Goal: Feedback & Contribution: Contribute content

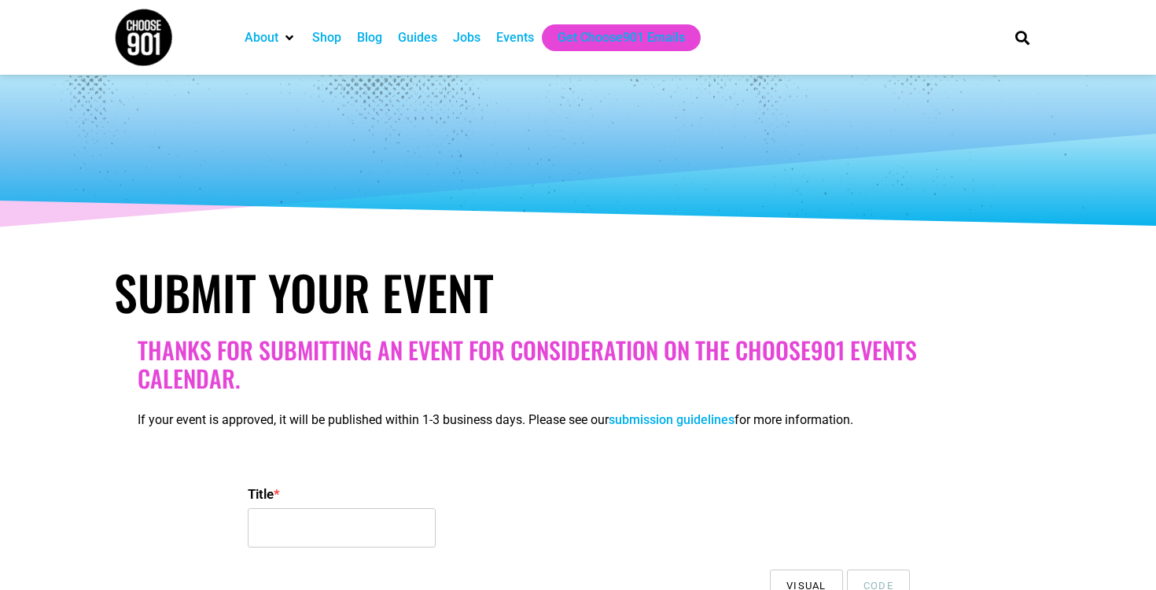
select select
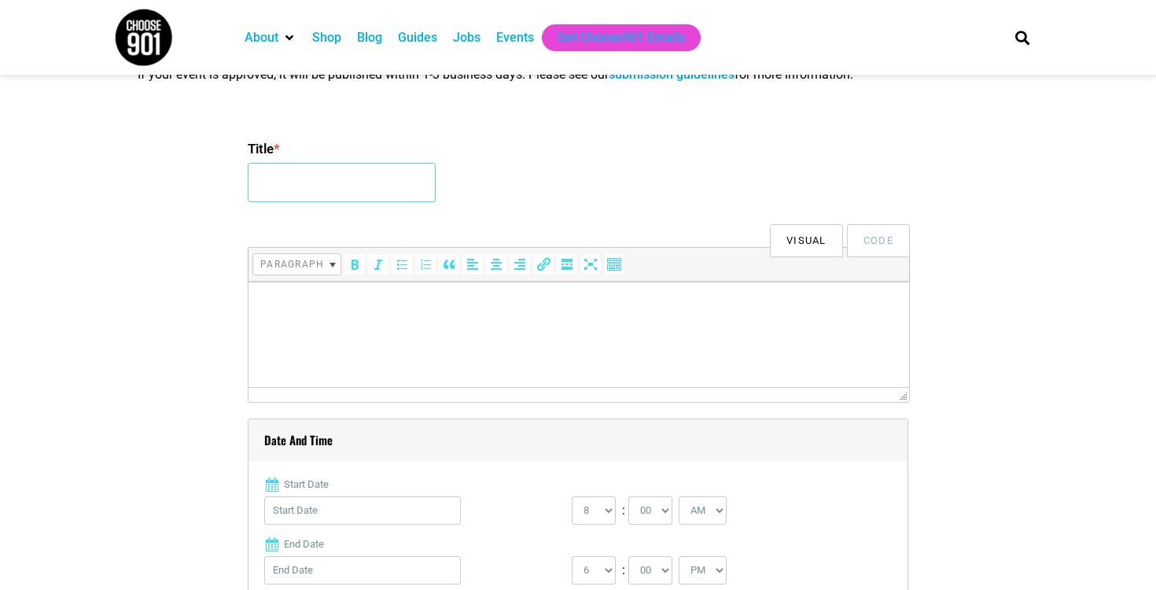
click at [353, 190] on input "Title *" at bounding box center [342, 182] width 188 height 39
type input "Wildlife Photography Class"
click at [365, 326] on html at bounding box center [579, 304] width 661 height 44
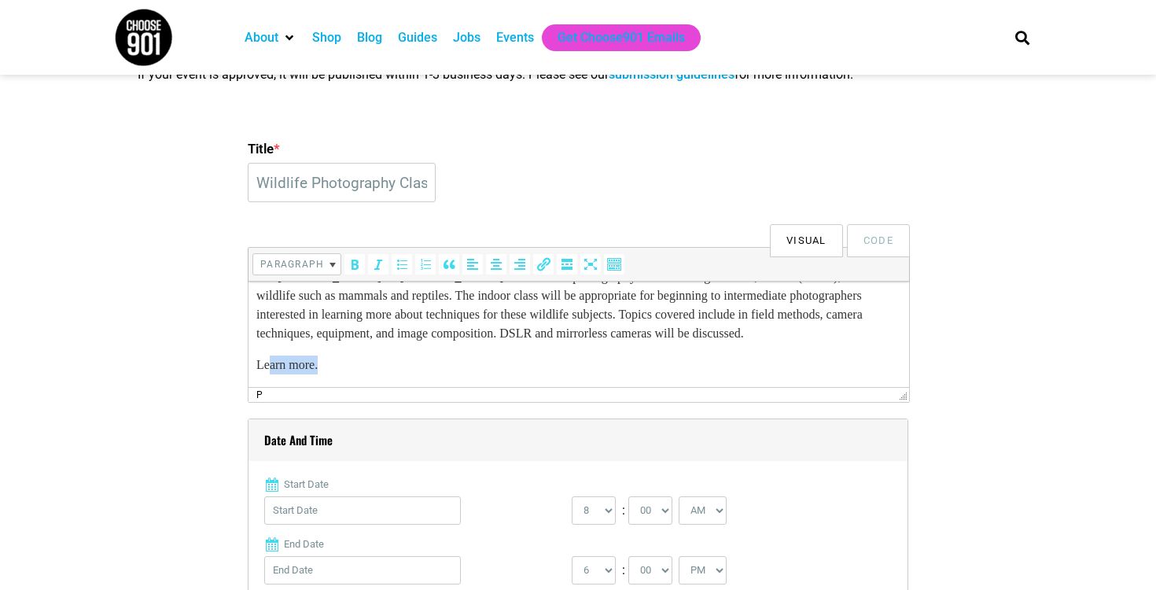
scroll to position [46, 0]
drag, startPoint x: 337, startPoint y: 378, endPoint x: 495, endPoint y: 646, distance: 311.4
click at [249, 371] on html "[PERSON_NAME] and [PERSON_NAME] for a wildlife photography class focusing on bi…" at bounding box center [579, 321] width 661 height 132
click at [539, 267] on icon "Insert/edit link (⌘K)" at bounding box center [544, 264] width 16 height 16
type input "[URL][DOMAIN_NAME]"
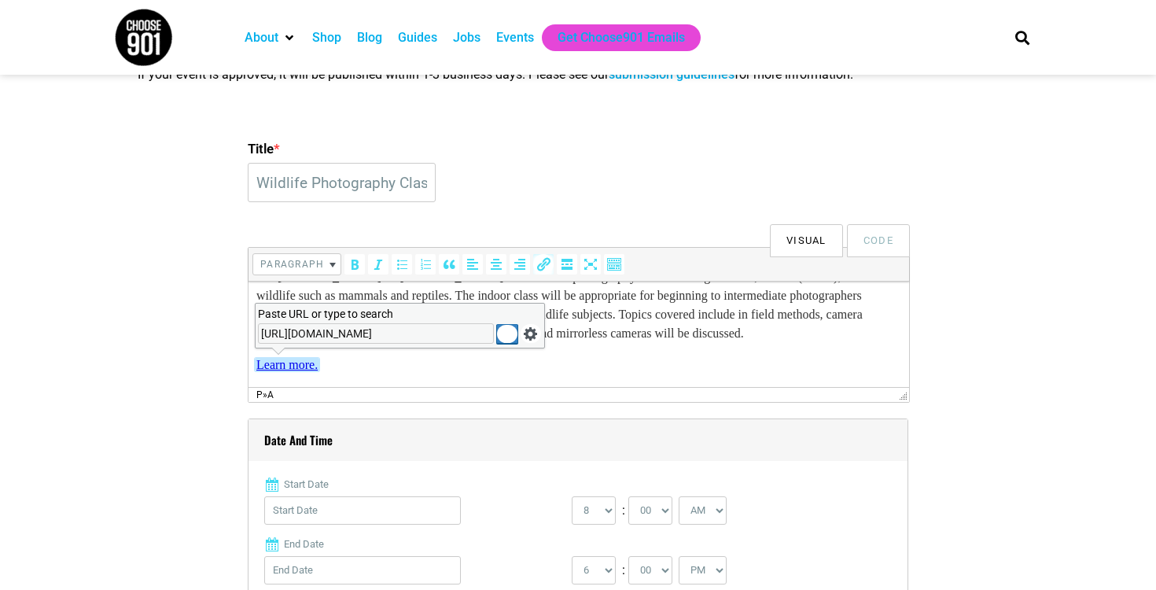
scroll to position [0, 345]
click at [507, 337] on icon "Apply" at bounding box center [508, 334] width 16 height 16
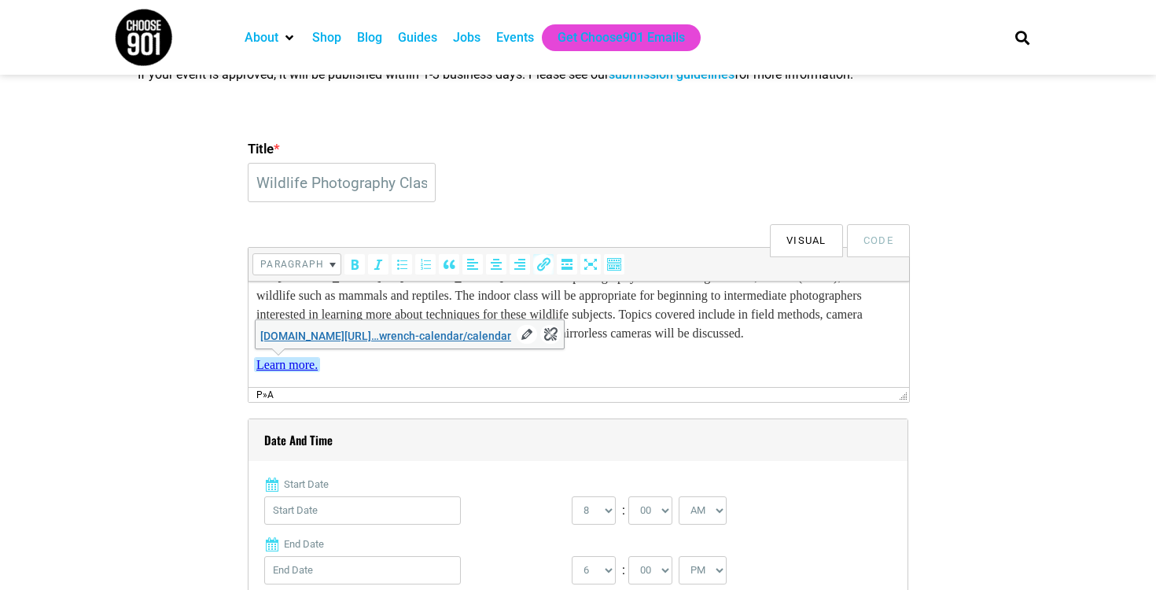
click at [599, 366] on p "Learn more." at bounding box center [578, 365] width 645 height 19
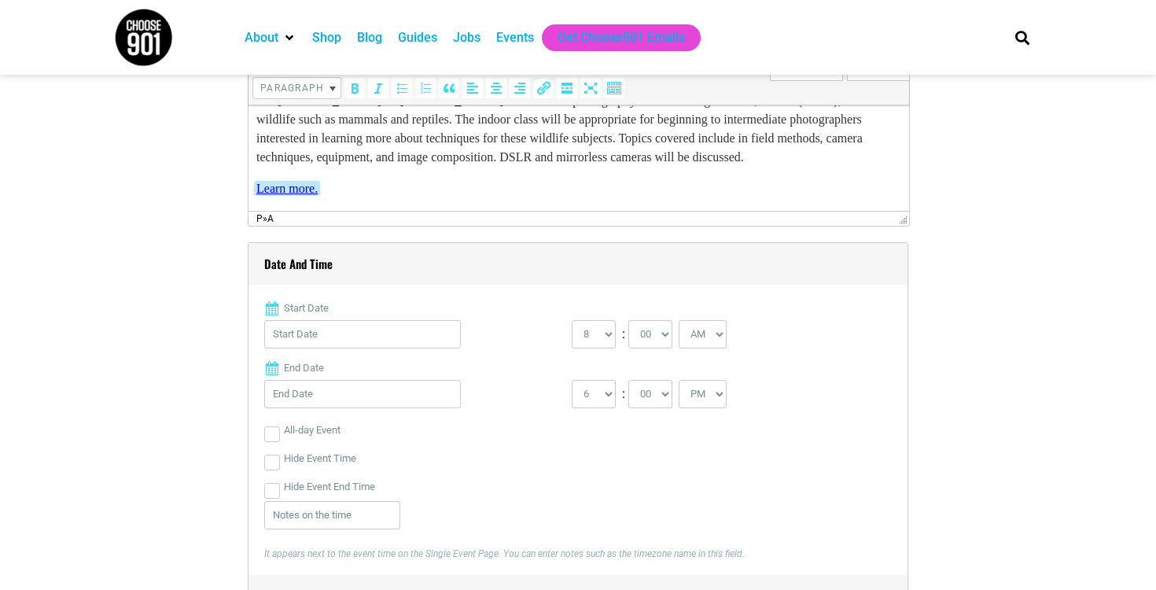
scroll to position [524, 0]
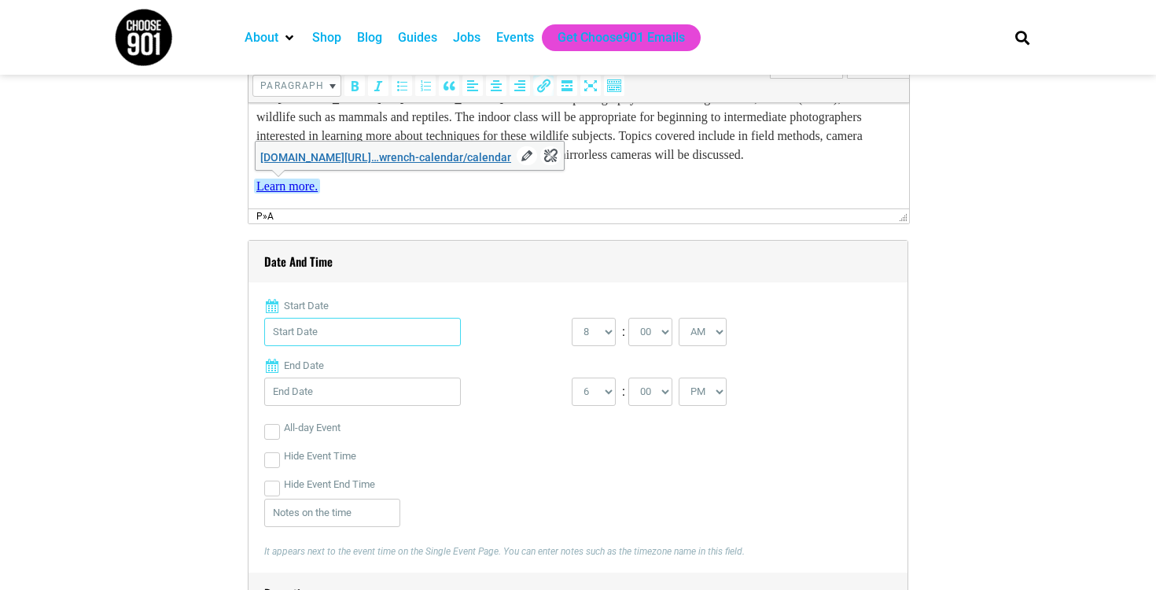
click at [357, 341] on input "Start Date" at bounding box center [362, 332] width 197 height 28
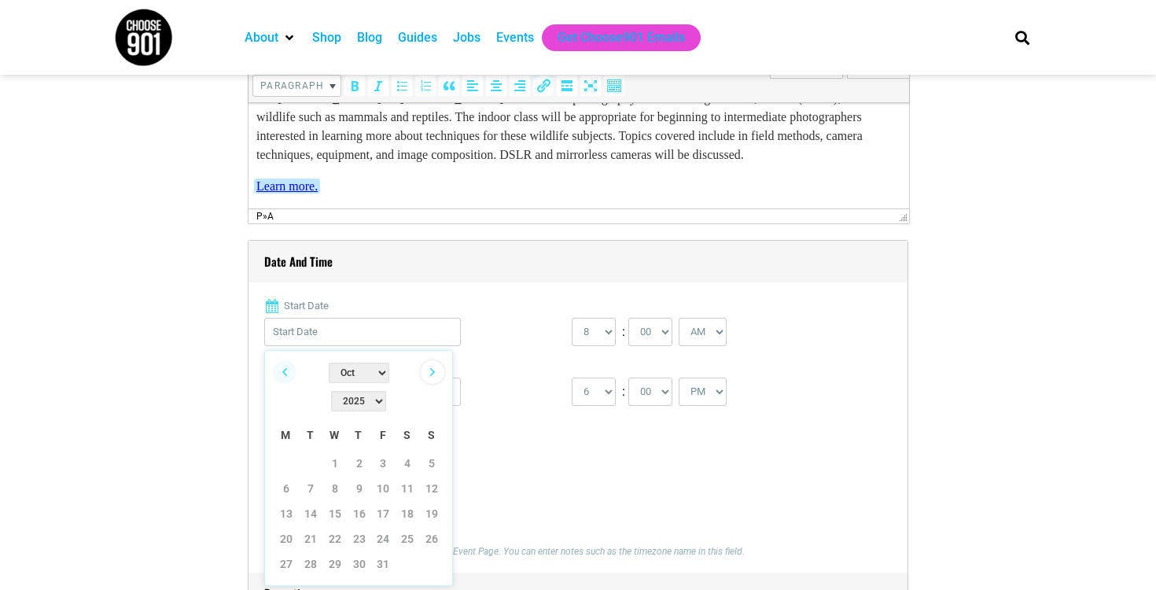
click at [432, 374] on link "Next" at bounding box center [433, 372] width 24 height 24
click at [404, 477] on link "8" at bounding box center [408, 489] width 24 height 24
type input "[DATE]"
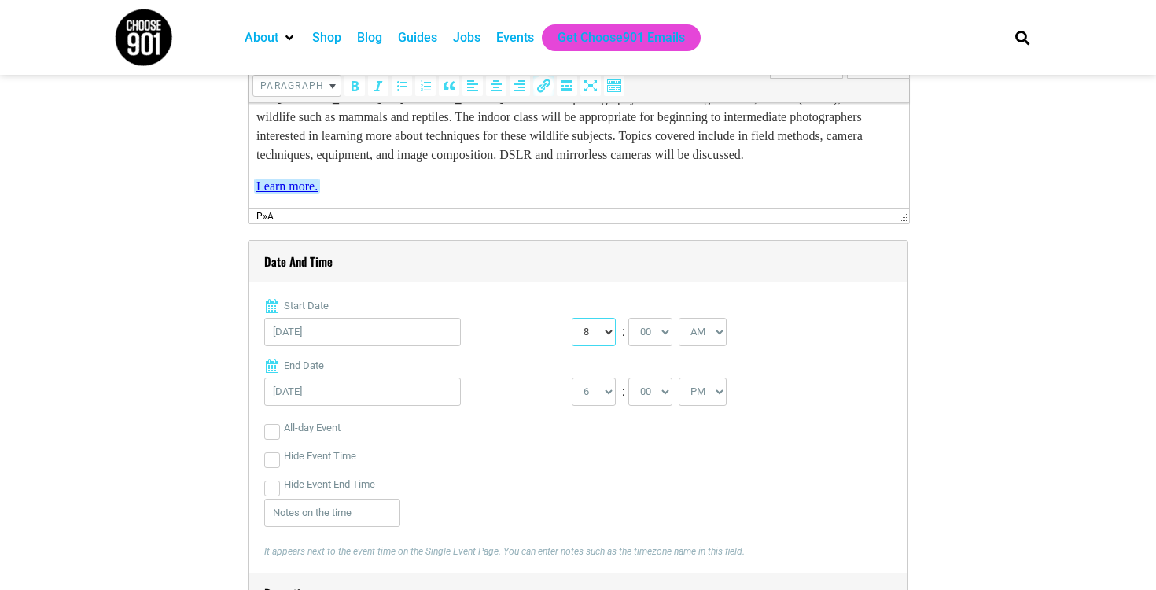
click at [586, 332] on select "0 1 2 3 4 5 6 7 8 9 10 11 12" at bounding box center [594, 332] width 44 height 28
select select "9"
click at [572, 318] on select "0 1 2 3 4 5 6 7 8 9 10 11 12" at bounding box center [594, 332] width 44 height 28
click at [596, 393] on select "1 2 3 4 5 6 7 8 9 10 11 12" at bounding box center [594, 392] width 44 height 28
select select "10"
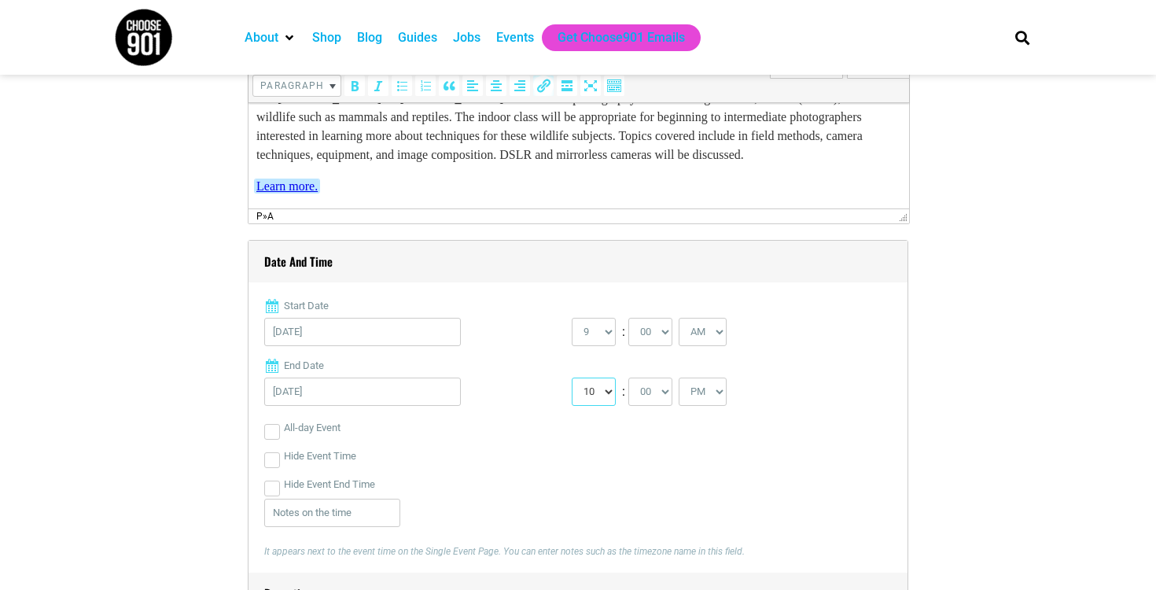
click at [572, 378] on select "1 2 3 4 5 6 7 8 9 10 11 12" at bounding box center [594, 392] width 44 height 28
click at [661, 396] on select "00 05 10 15 20 25 30 35 40 45 50 55" at bounding box center [651, 392] width 44 height 28
select select "30"
click at [629, 378] on select "00 05 10 15 20 25 30 35 40 45 50 55" at bounding box center [651, 392] width 44 height 28
click at [706, 392] on select "AM PM" at bounding box center [703, 392] width 48 height 28
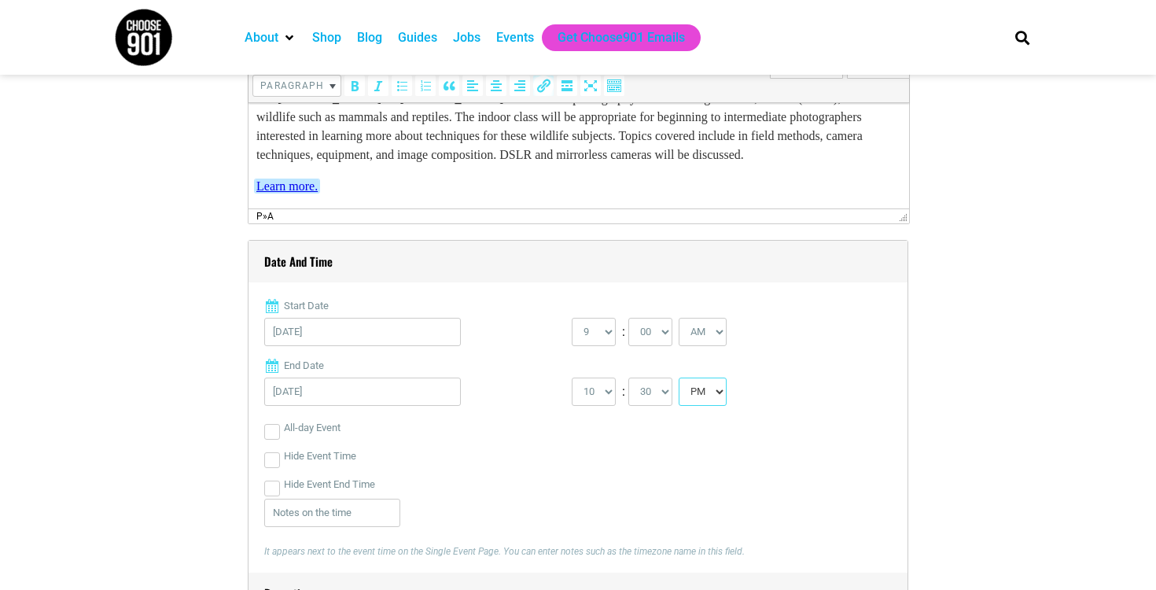
select select "AM"
click at [682, 378] on select "AM PM" at bounding box center [703, 392] width 48 height 28
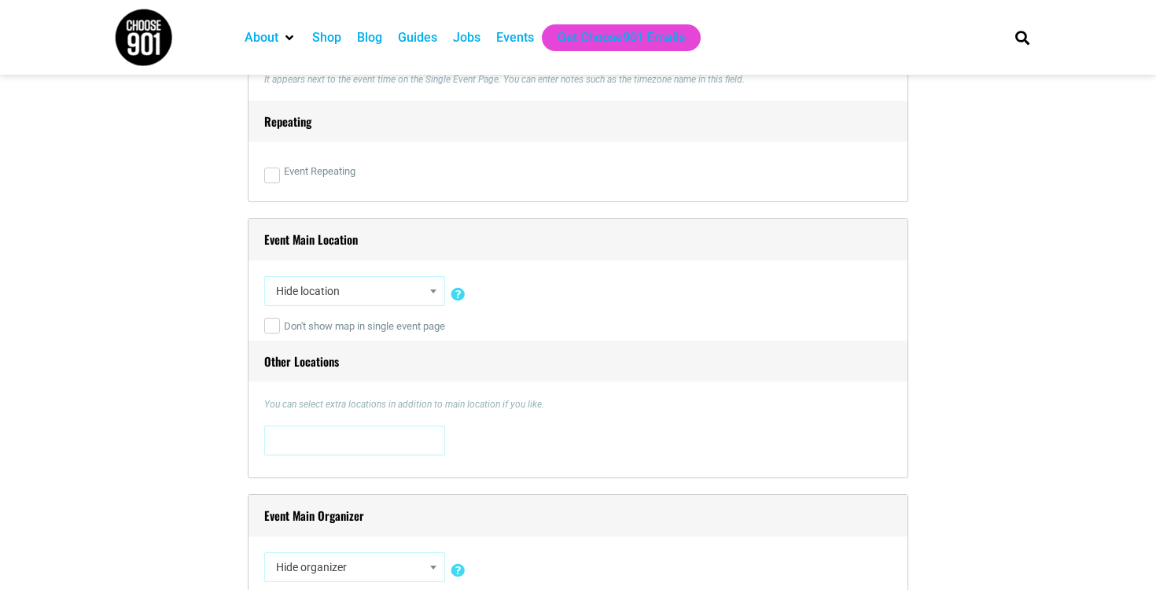
scroll to position [1056, 0]
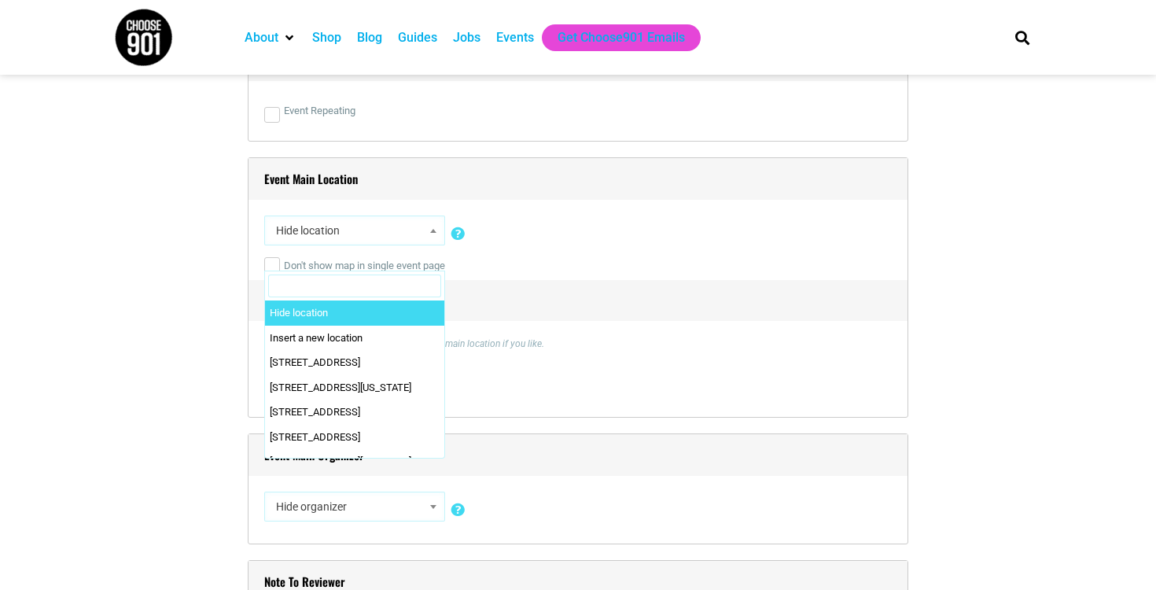
click at [336, 218] on span "Hide location" at bounding box center [355, 230] width 170 height 28
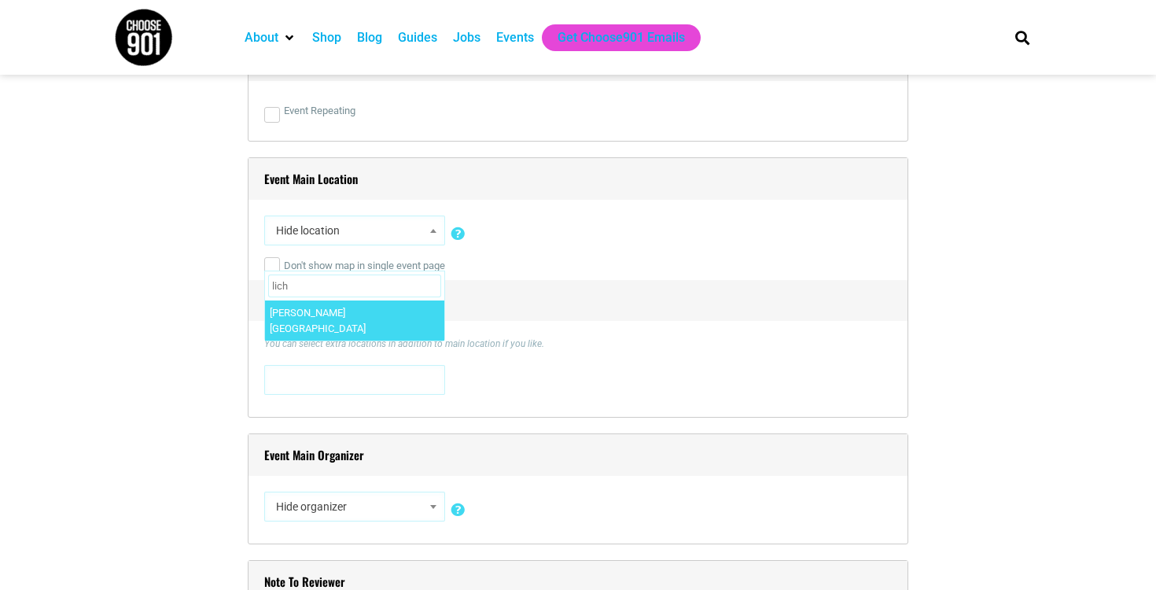
type input "lich"
select select "1700"
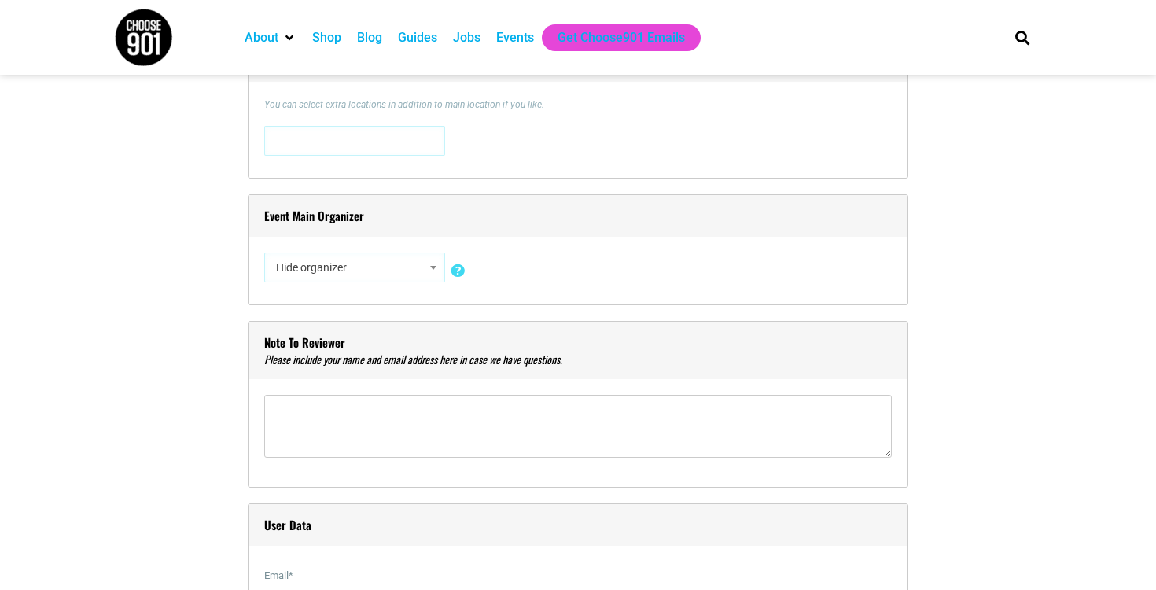
scroll to position [1298, 0]
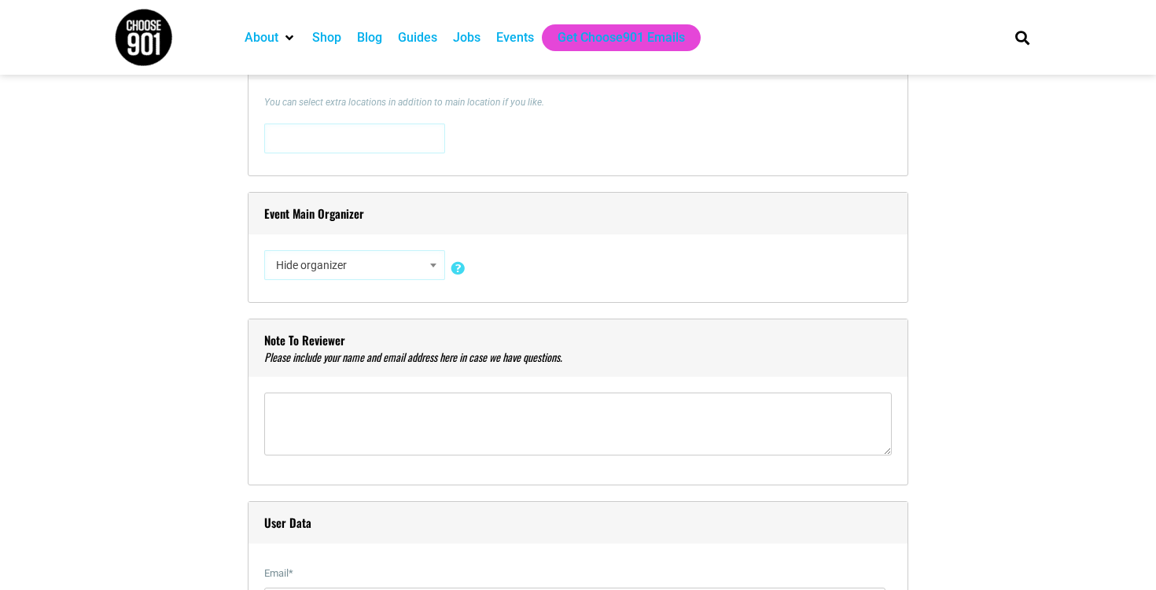
click at [349, 270] on span "Hide organizer" at bounding box center [355, 265] width 170 height 28
type input "mosh"
select select "1687"
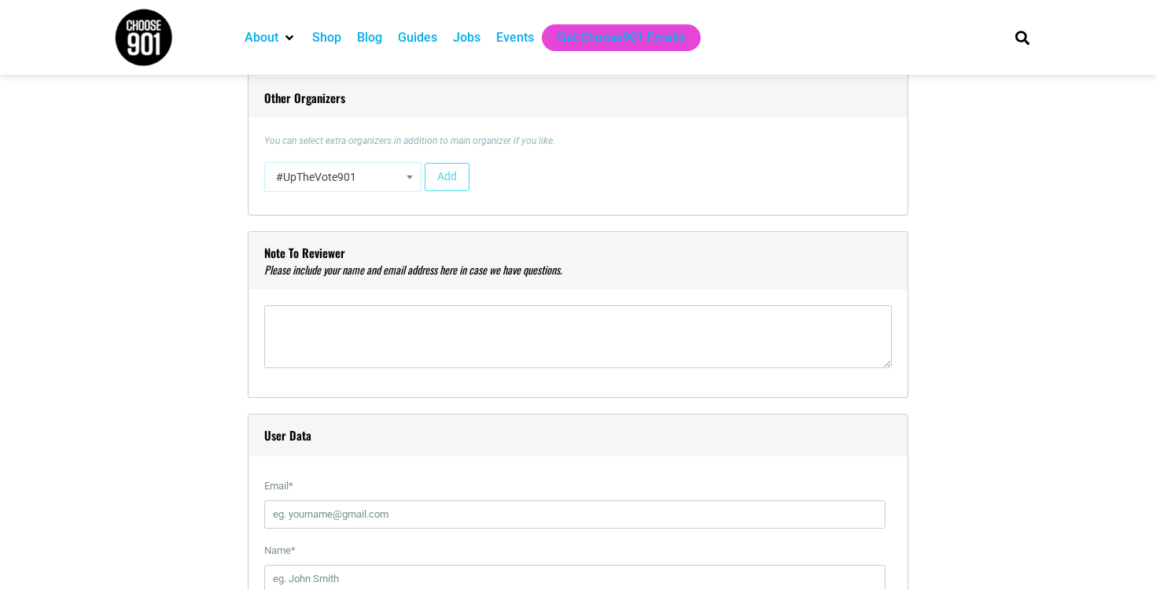
scroll to position [1519, 0]
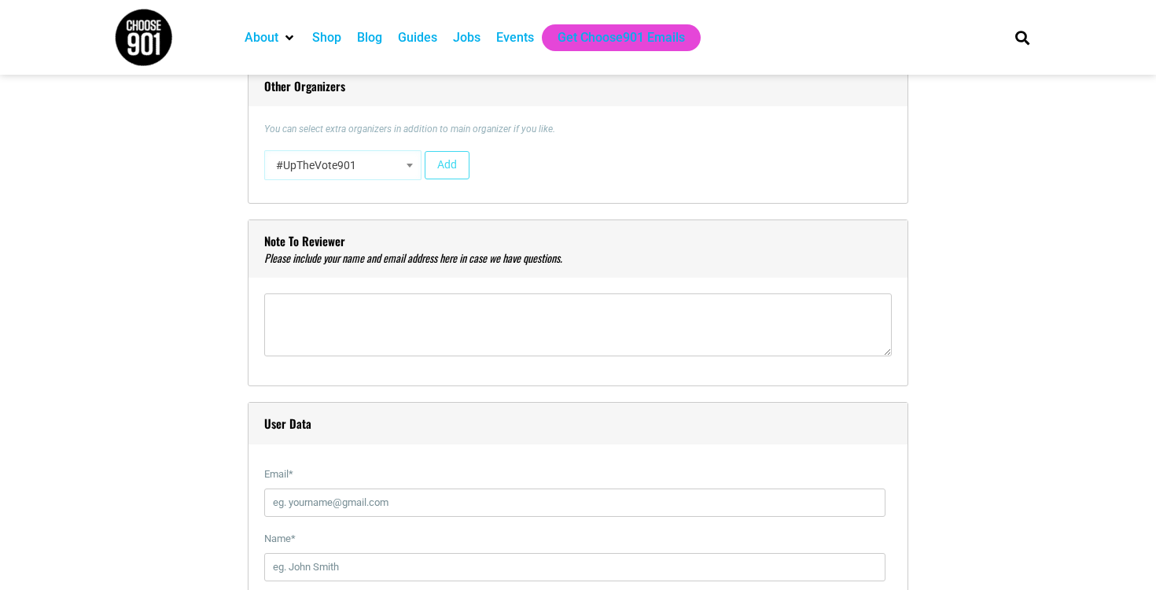
click at [359, 176] on span "#UpTheVote901" at bounding box center [343, 165] width 146 height 28
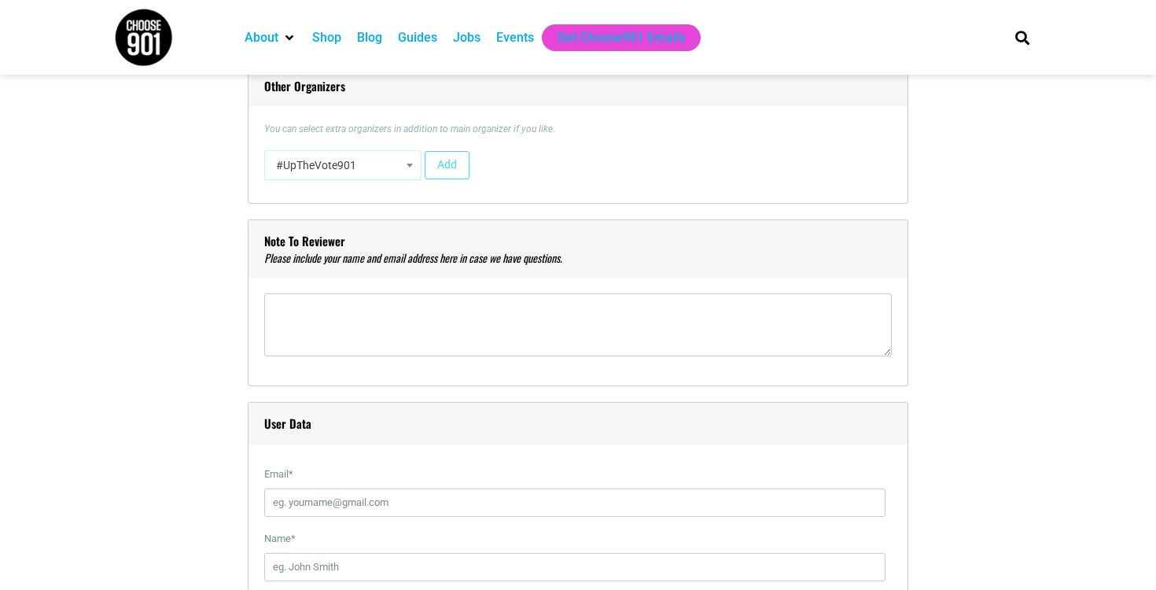
click at [382, 164] on span "#UpTheVote901" at bounding box center [343, 165] width 146 height 28
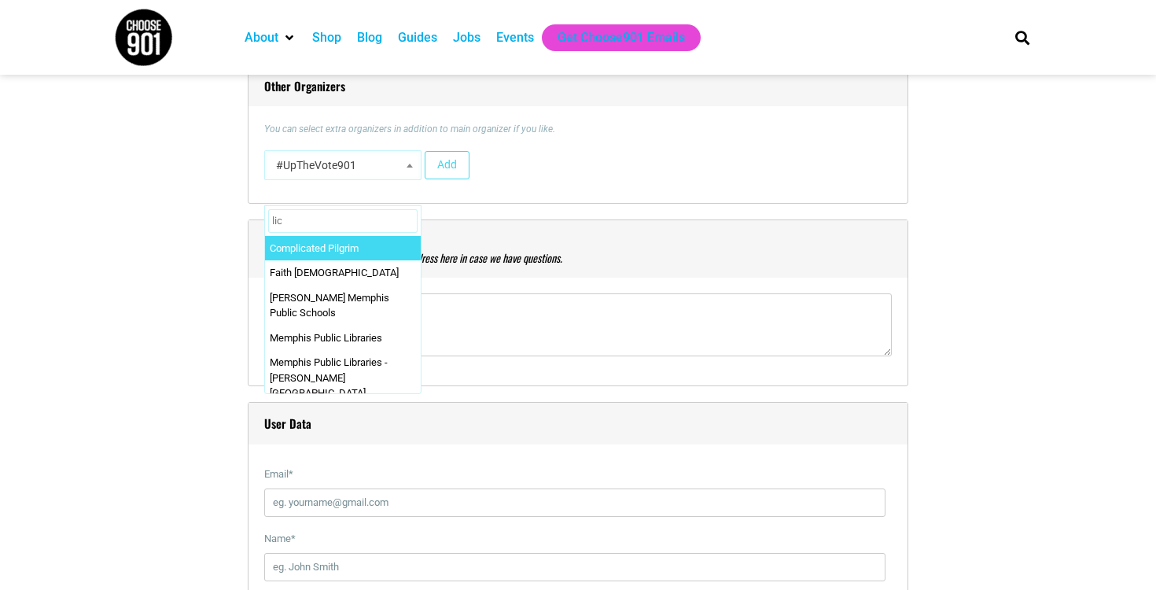
type input "lich"
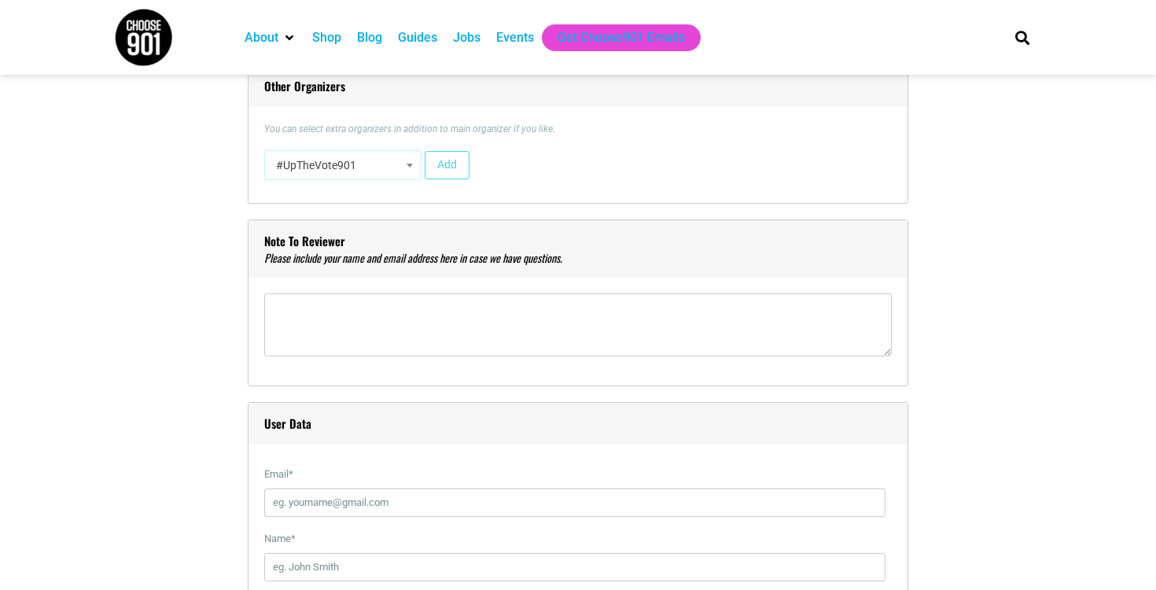
click at [548, 435] on h4 "User Data" at bounding box center [578, 424] width 659 height 42
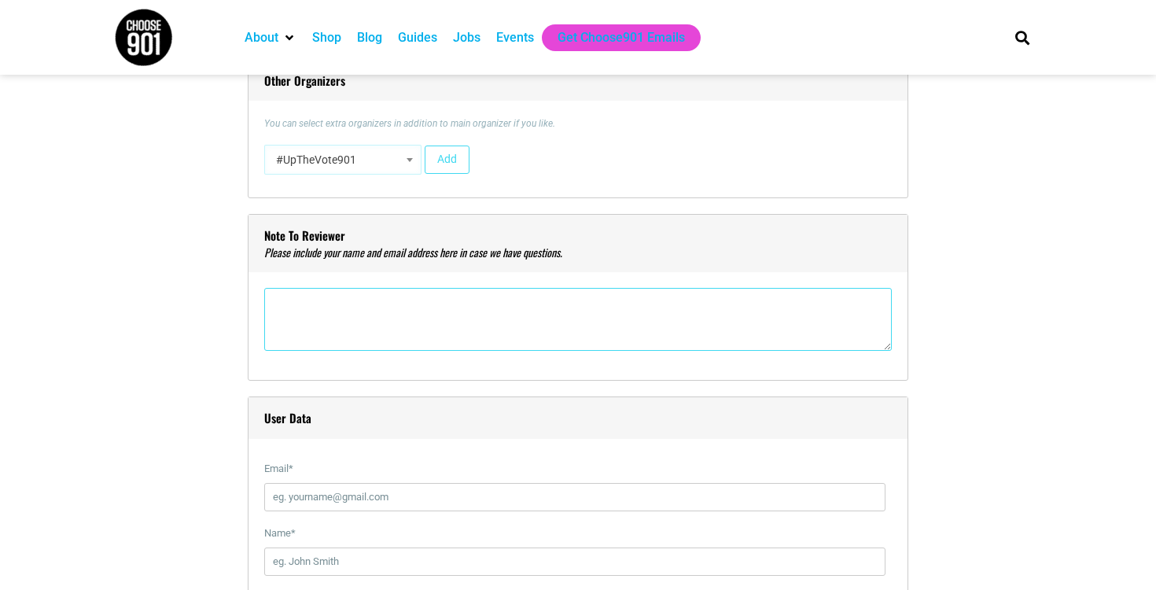
click at [595, 290] on textarea"] at bounding box center [578, 319] width 628 height 63
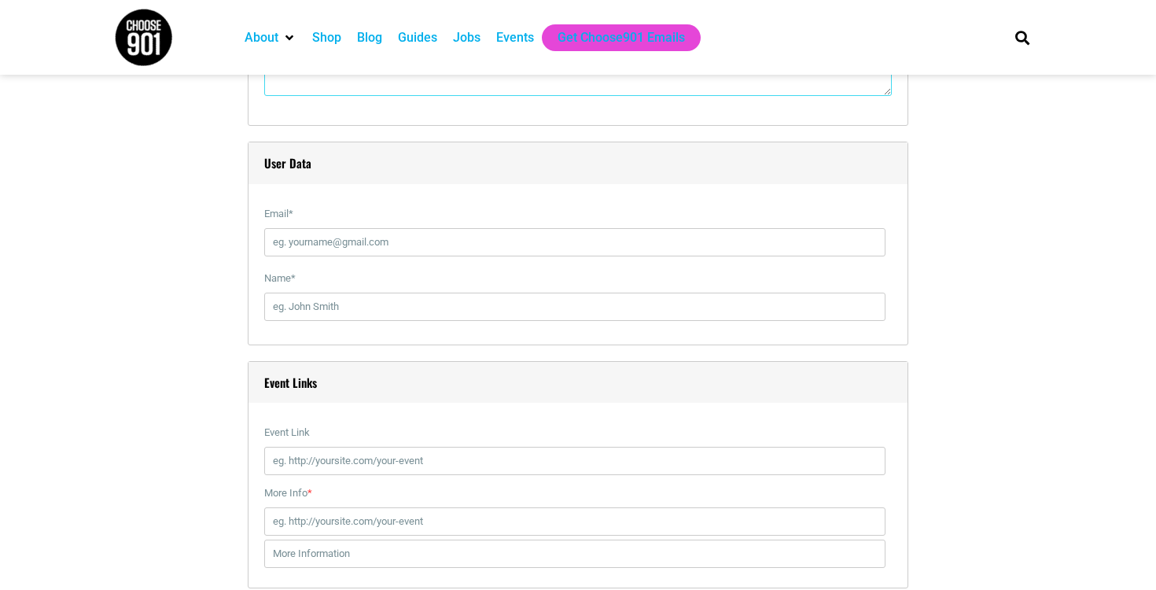
scroll to position [1783, 0]
type textarea"] "[PERSON_NAME] [EMAIL_ADDRESS][DOMAIN_NAME]"
click at [434, 215] on label "Email *" at bounding box center [574, 211] width 621 height 28
click at [434, 225] on input "Email *" at bounding box center [574, 239] width 621 height 28
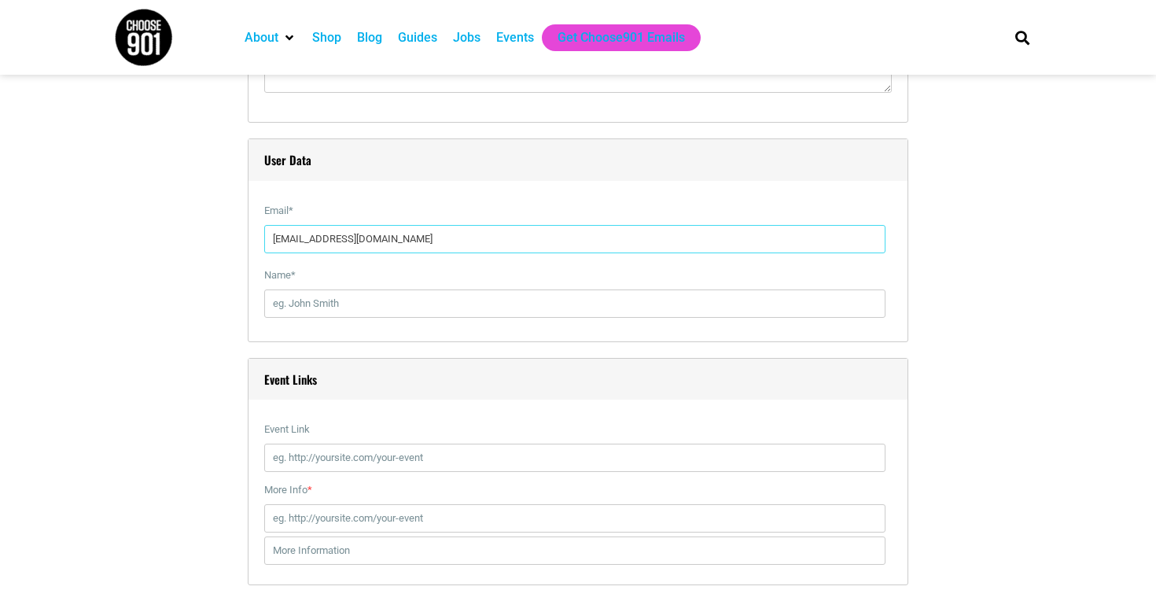
type input "[EMAIL_ADDRESS][DOMAIN_NAME]"
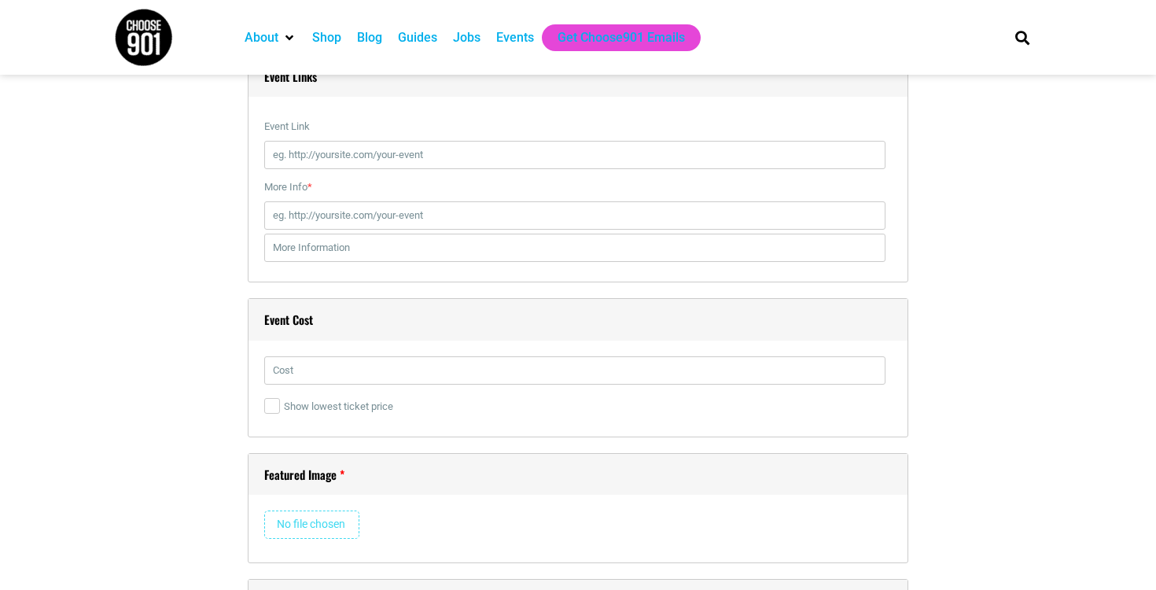
scroll to position [2093, 0]
type input "[PERSON_NAME]"
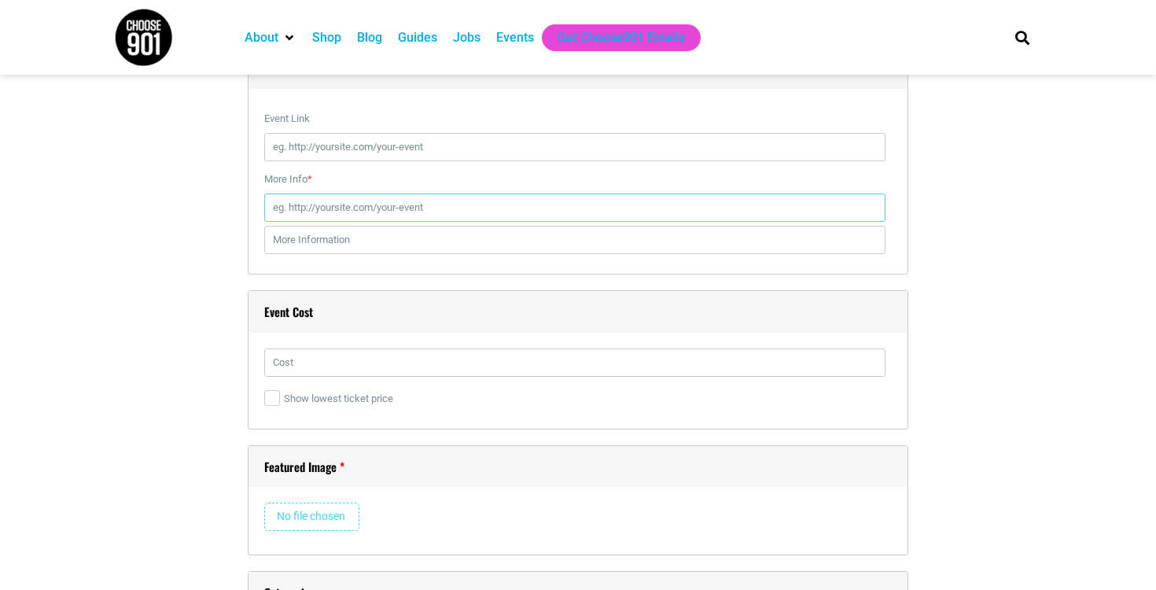
click at [350, 200] on input "More Info *" at bounding box center [574, 208] width 621 height 28
paste input "[URL][DOMAIN_NAME]"
type input "[URL][DOMAIN_NAME]"
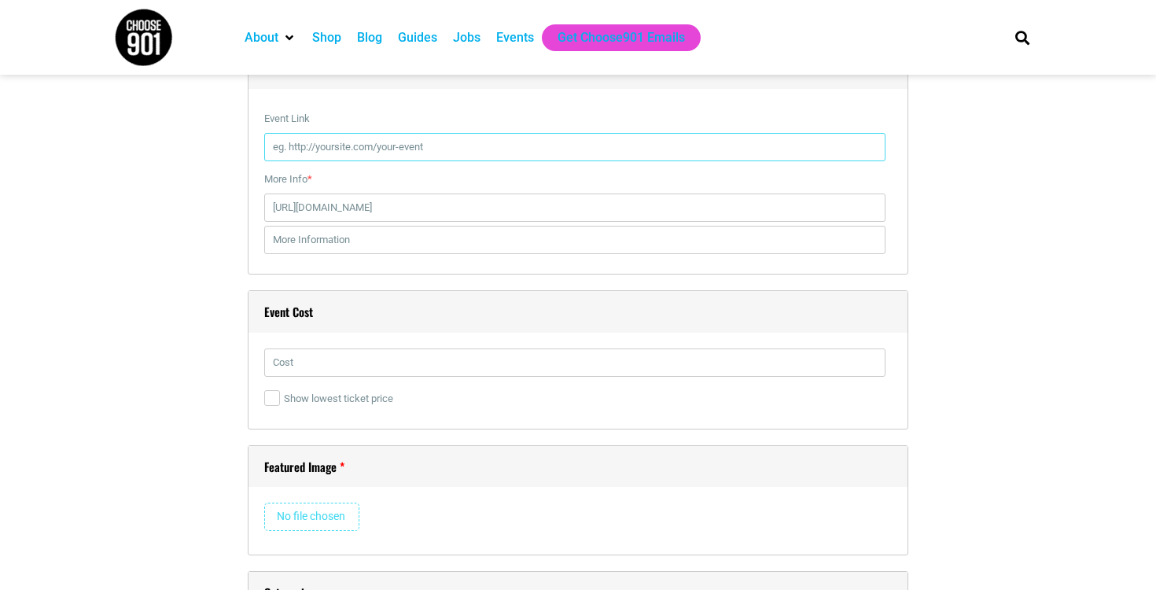
click at [360, 146] on input "Event Link" at bounding box center [574, 147] width 621 height 28
paste input "[URL][DOMAIN_NAME]"
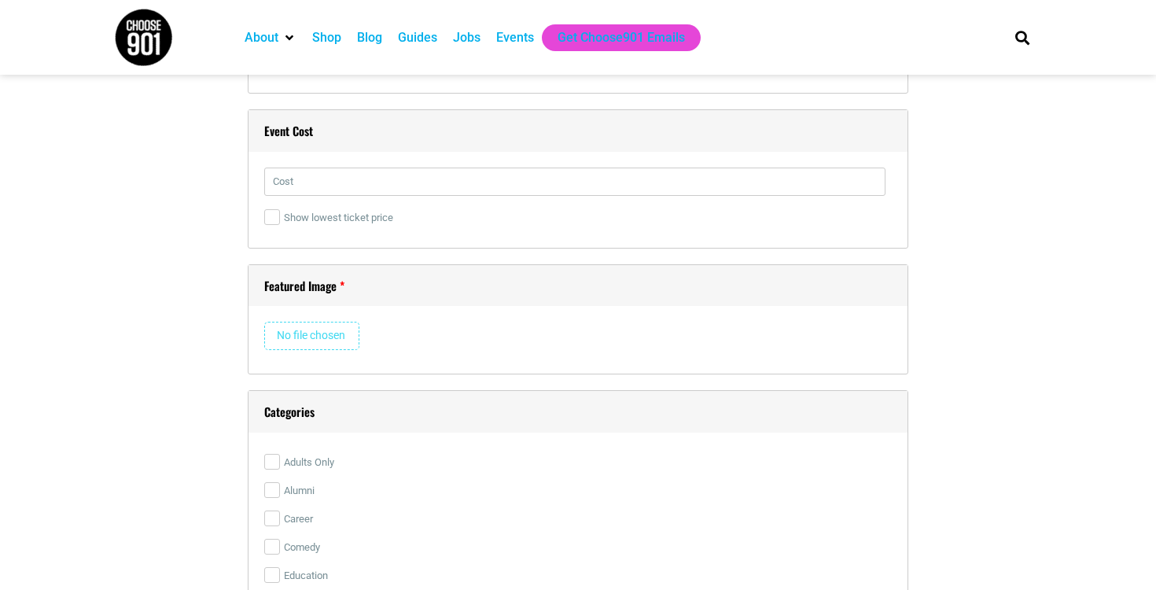
scroll to position [2277, 0]
type input "[URL][DOMAIN_NAME]"
click at [433, 191] on input "text" at bounding box center [574, 179] width 621 height 28
type input "$14"
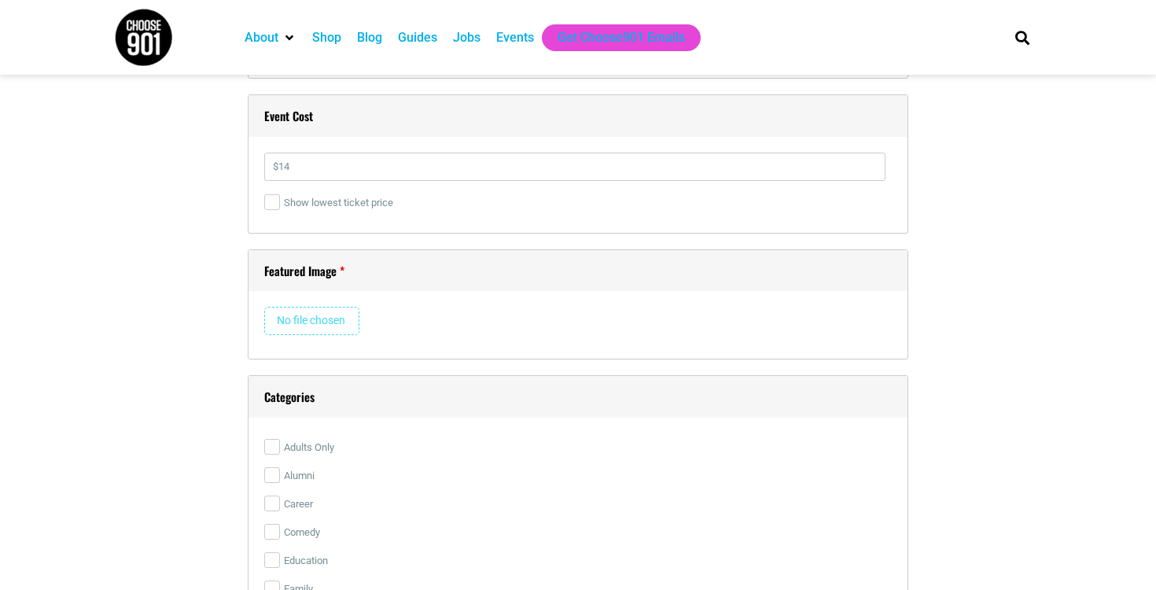
scroll to position [2434, 0]
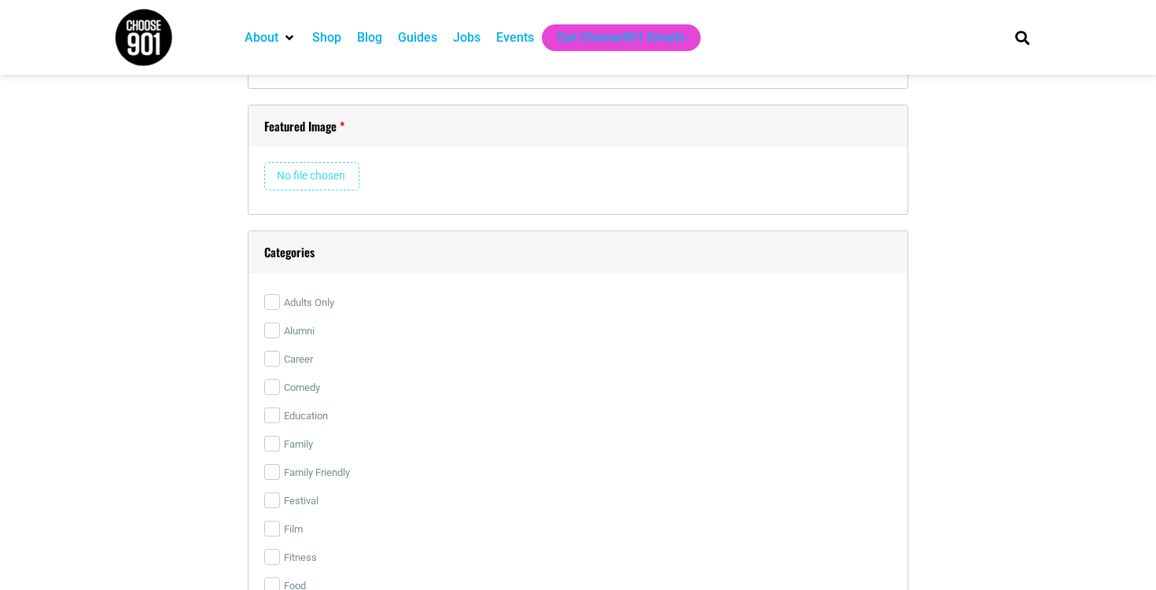
click at [332, 183] on input "file" at bounding box center [311, 176] width 95 height 28
type input "C:\fakepath\[PERSON_NAME] Flight (1).jpg"
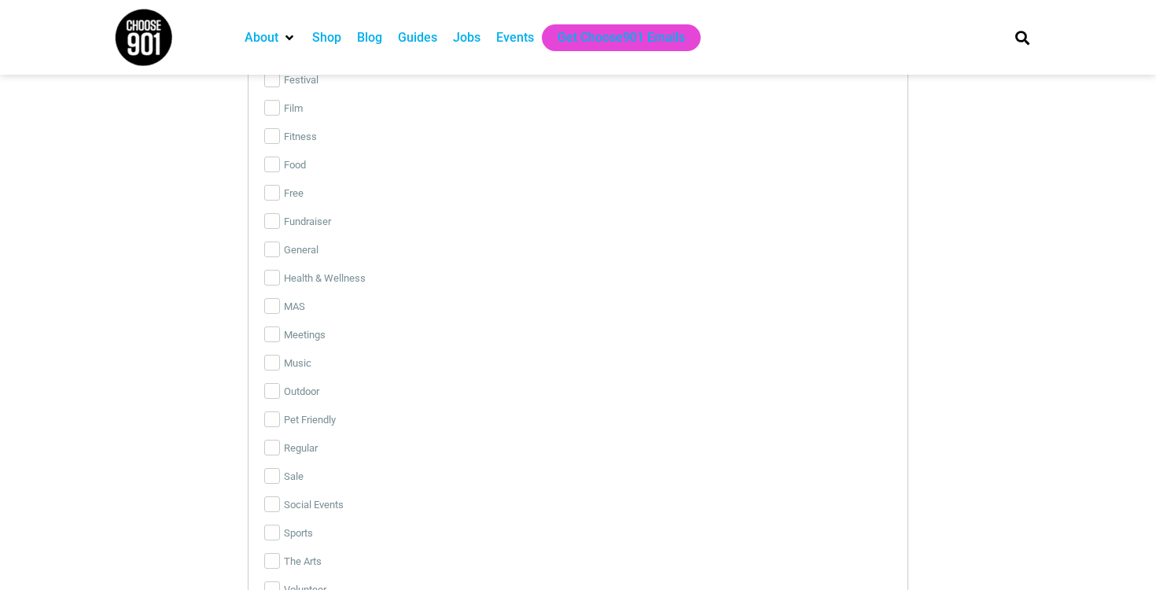
scroll to position [3382, 0]
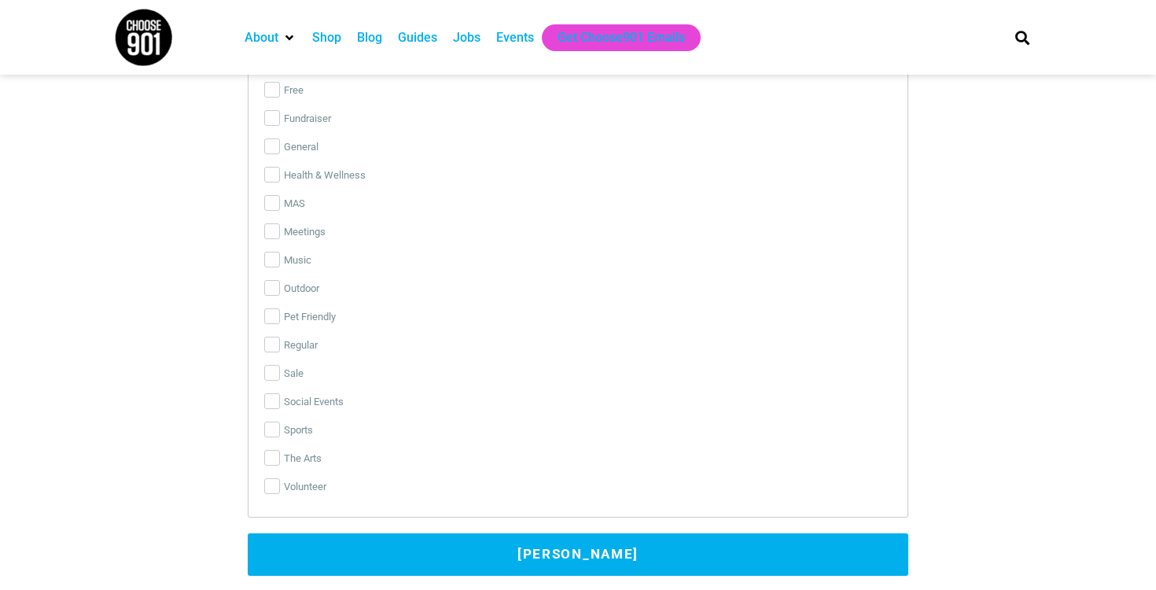
drag, startPoint x: 296, startPoint y: 459, endPoint x: 317, endPoint y: 452, distance: 22.4
click at [297, 459] on label "The Arts" at bounding box center [578, 458] width 628 height 28
click at [280, 459] on input "The Arts" at bounding box center [272, 458] width 16 height 16
checkbox input "true"
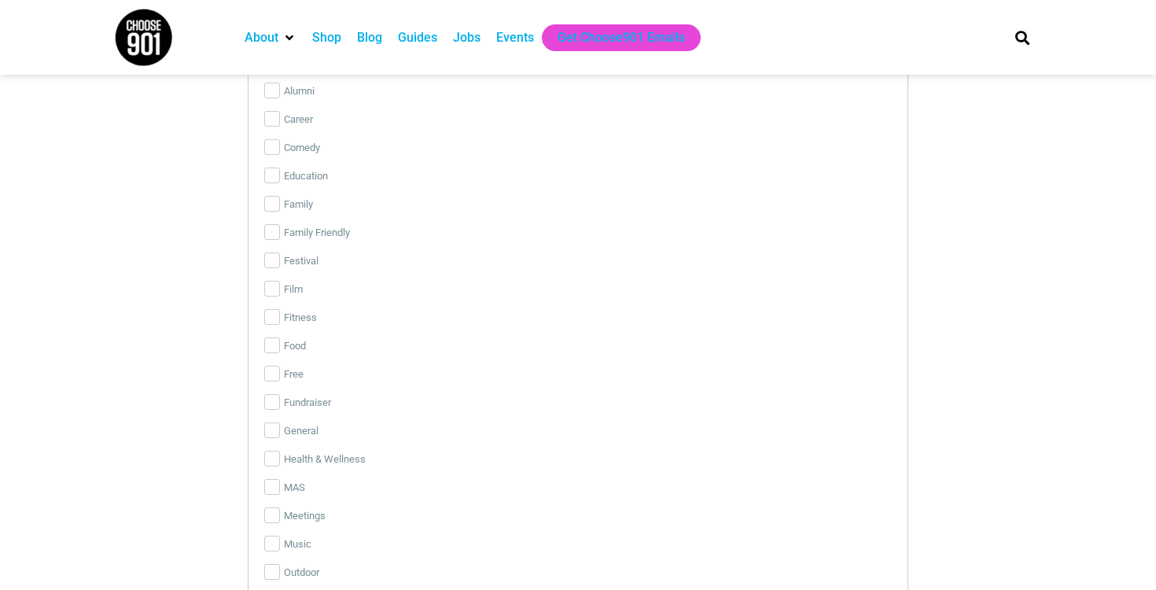
scroll to position [3038, 0]
click at [336, 284] on label "Family Friendly" at bounding box center [578, 292] width 628 height 28
click at [280, 284] on input "Family Friendly" at bounding box center [272, 292] width 16 height 16
click at [341, 293] on label "Family Friendly" at bounding box center [578, 292] width 628 height 28
click at [280, 293] on input "Family Friendly" at bounding box center [272, 292] width 16 height 16
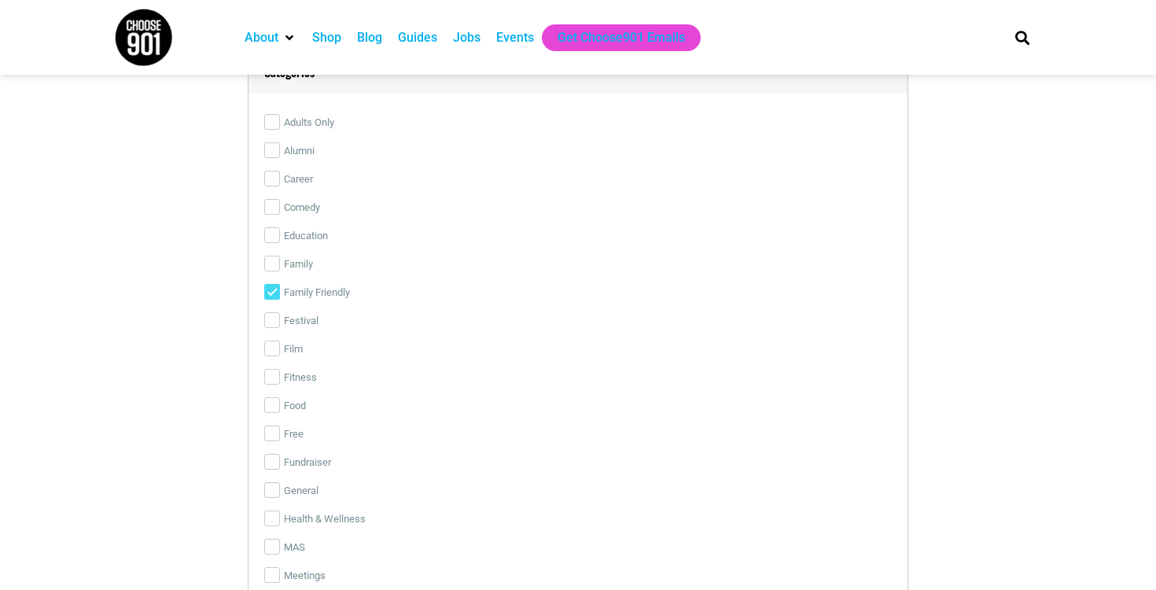
checkbox input "false"
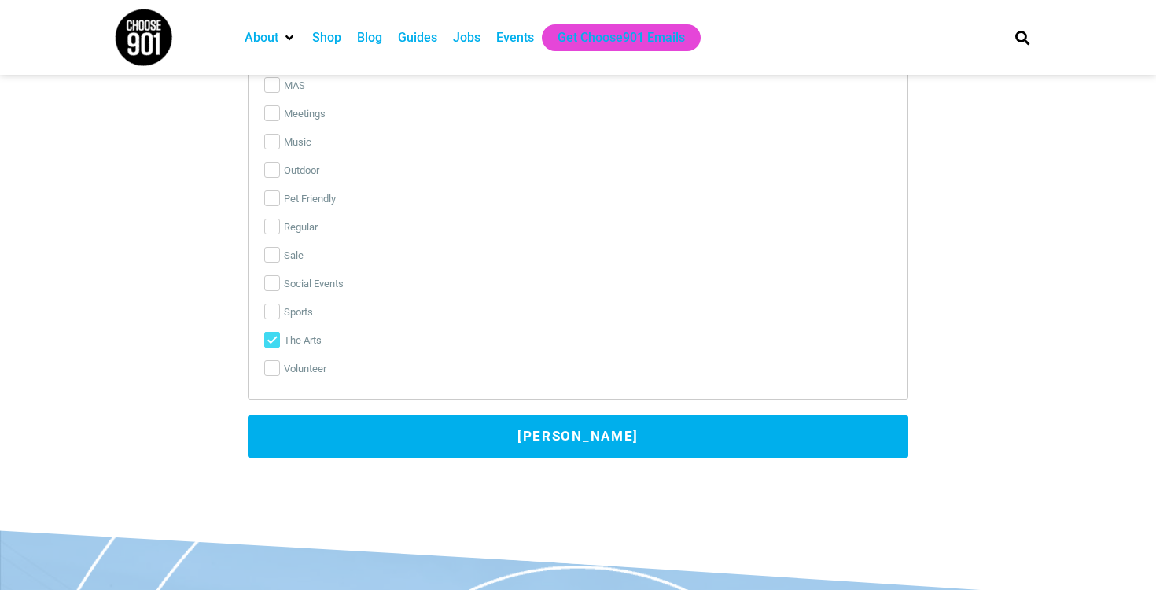
click at [692, 437] on button "[PERSON_NAME]" at bounding box center [578, 436] width 661 height 42
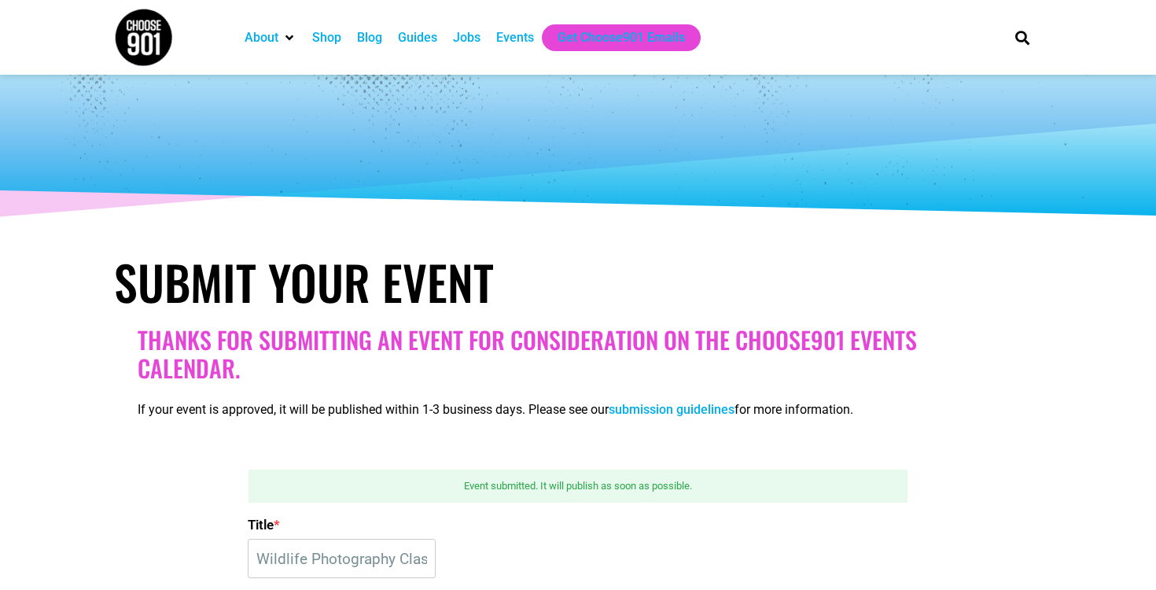
scroll to position [0, 0]
